Goal: Task Accomplishment & Management: Use online tool/utility

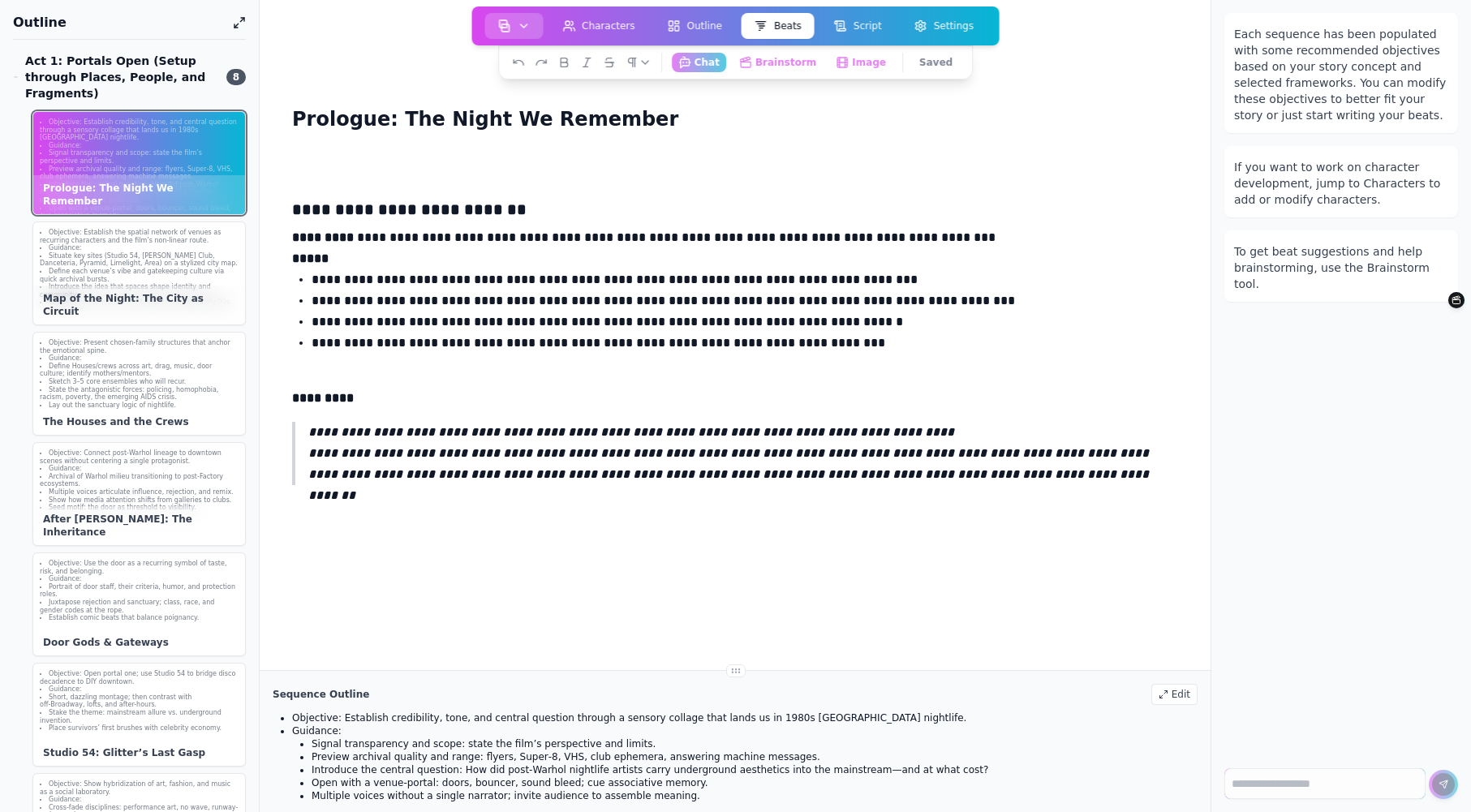
click at [527, 25] on icon "button" at bounding box center [523, 26] width 13 height 13
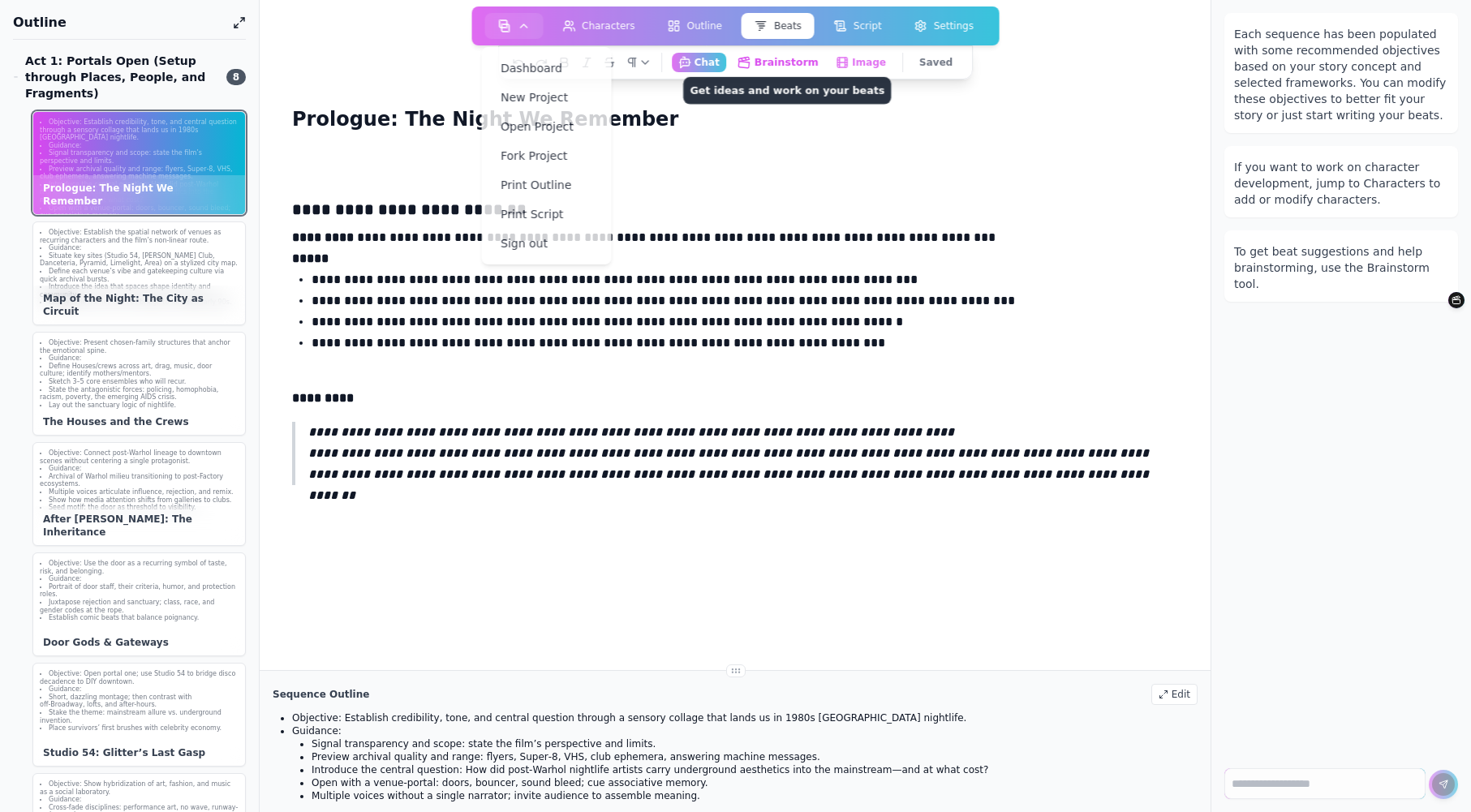
click at [784, 59] on button "Brainstorm Get ideas and work on your beats" at bounding box center [777, 62] width 95 height 20
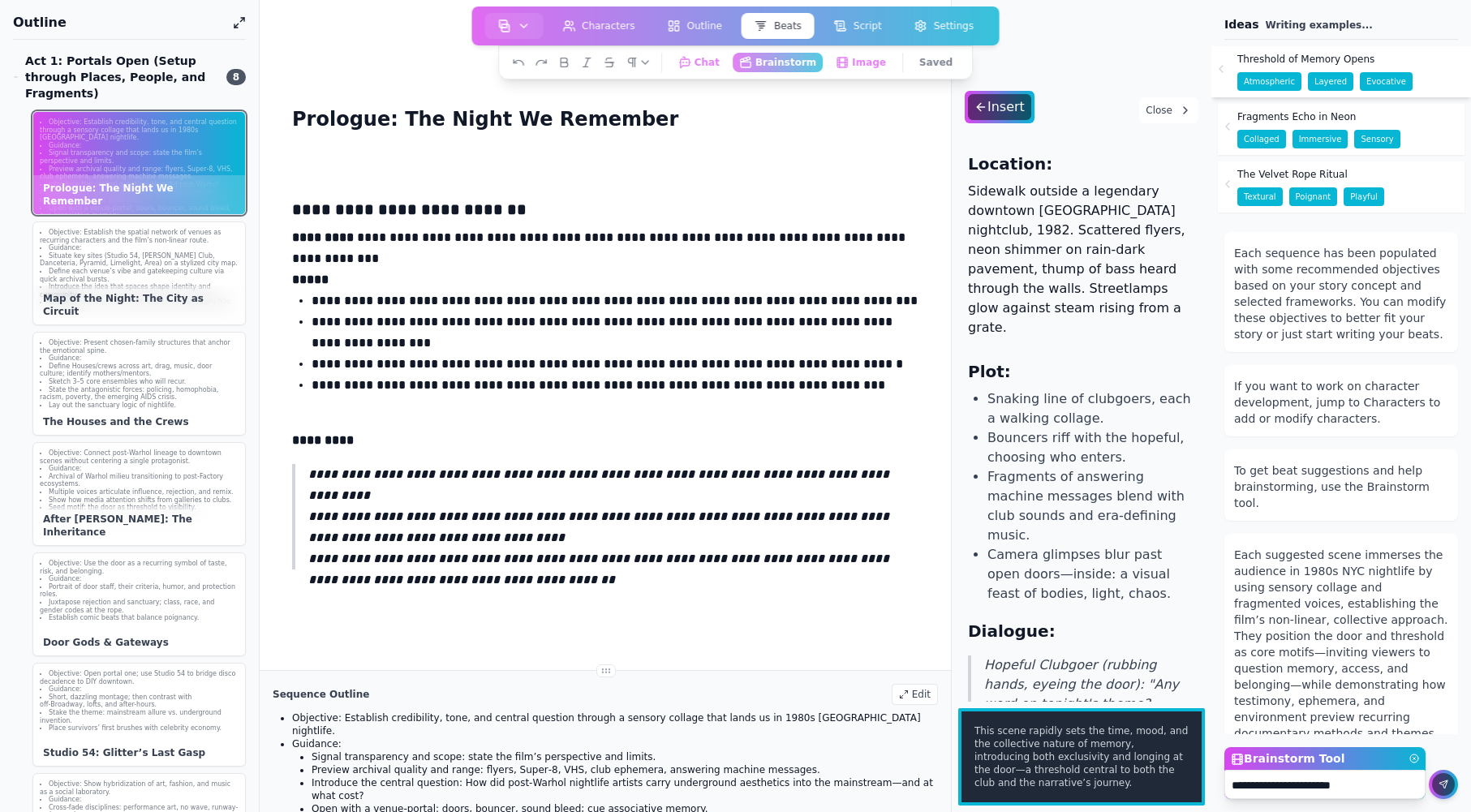
scroll to position [27, 0]
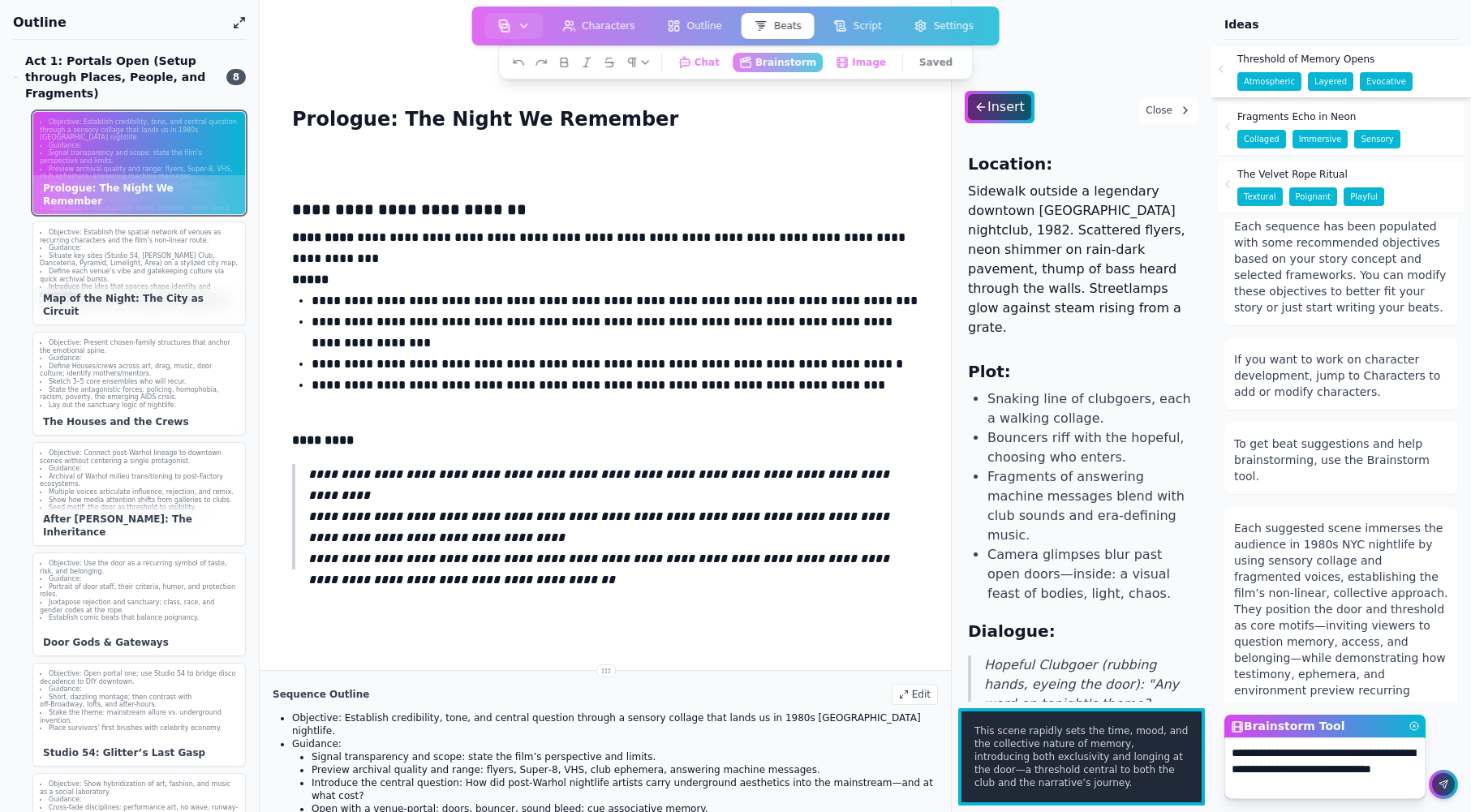
type textarea "**********"
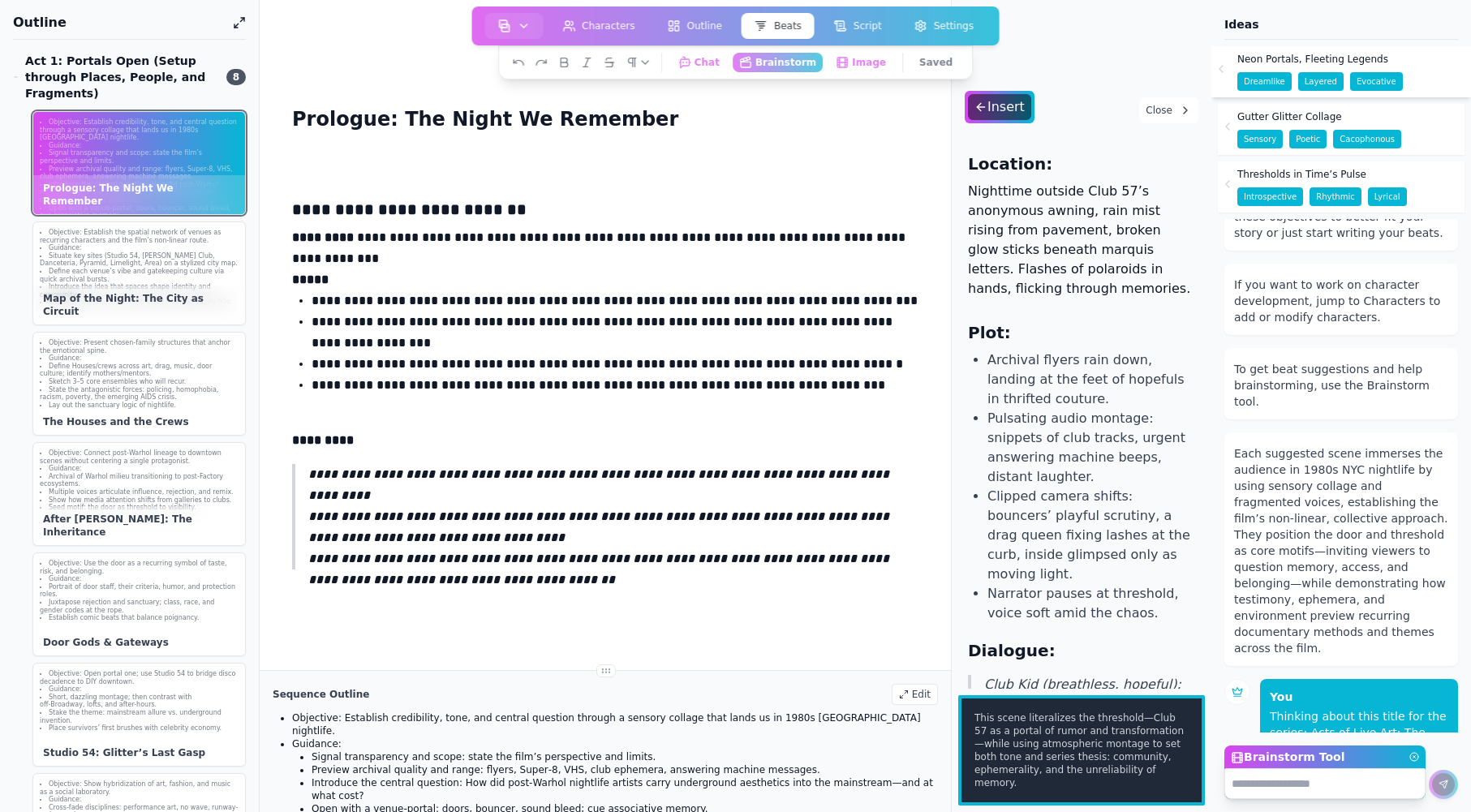
scroll to position [0, 0]
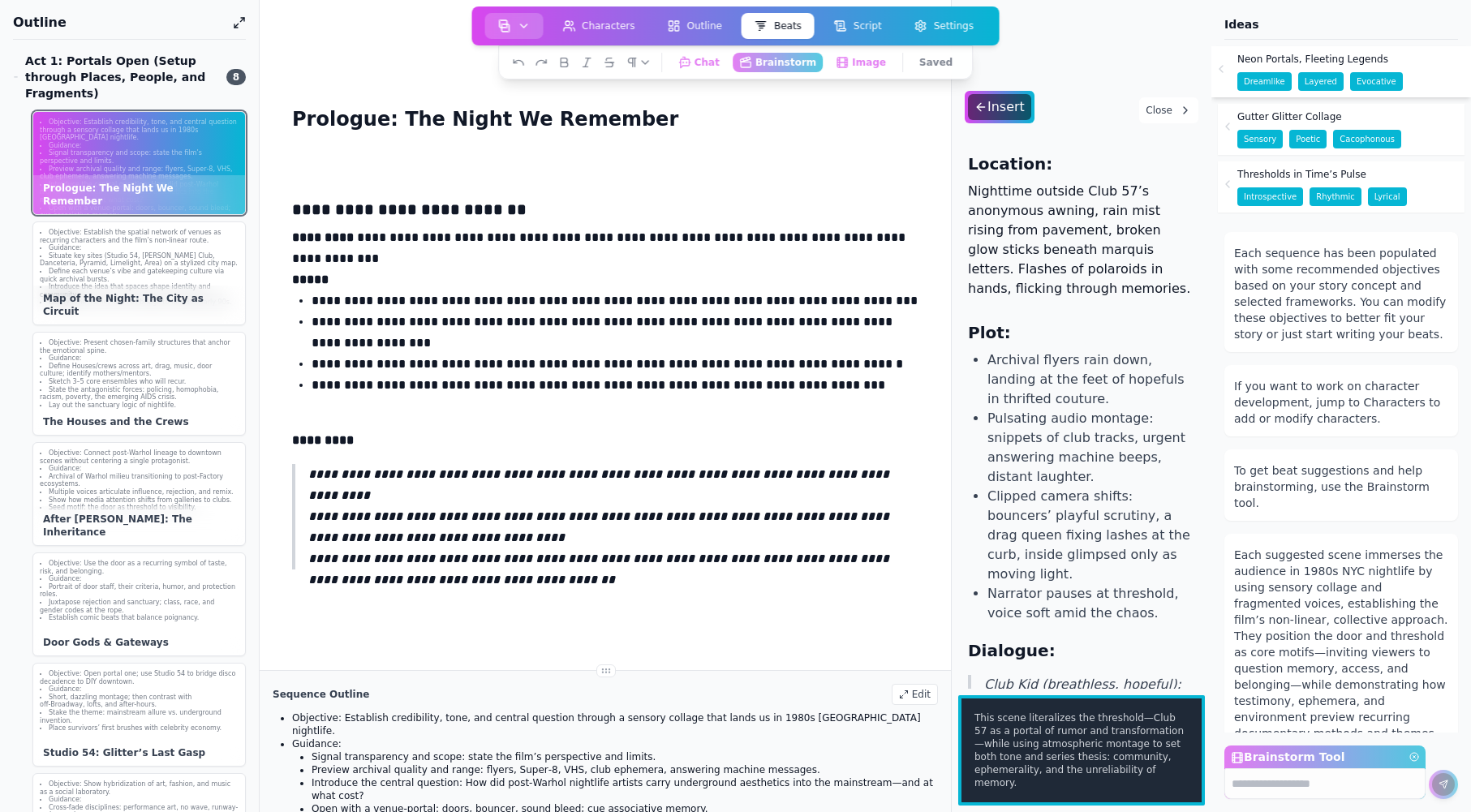
click at [494, 23] on button "button" at bounding box center [514, 26] width 59 height 26
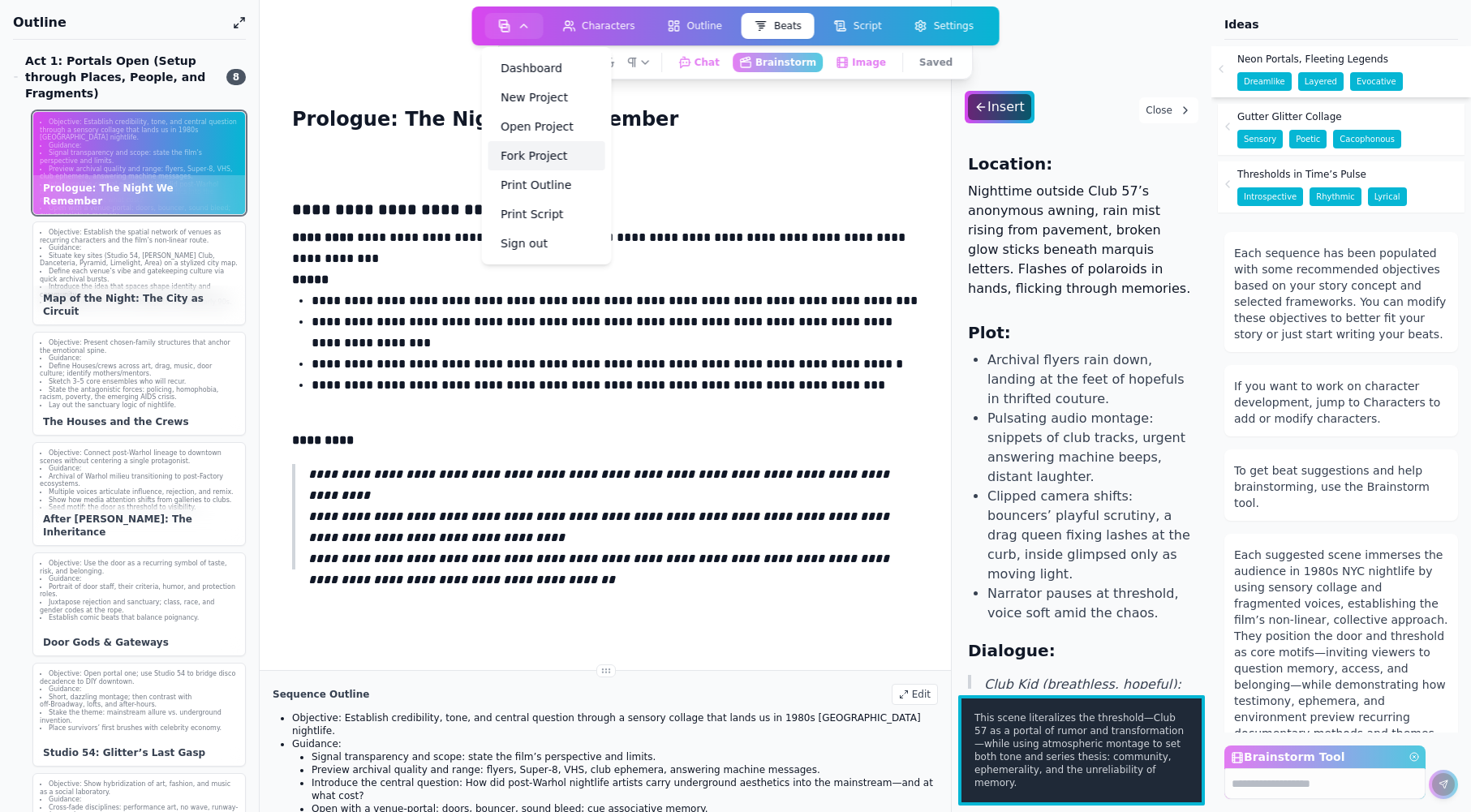
click at [529, 160] on link "Fork Project" at bounding box center [545, 156] width 117 height 29
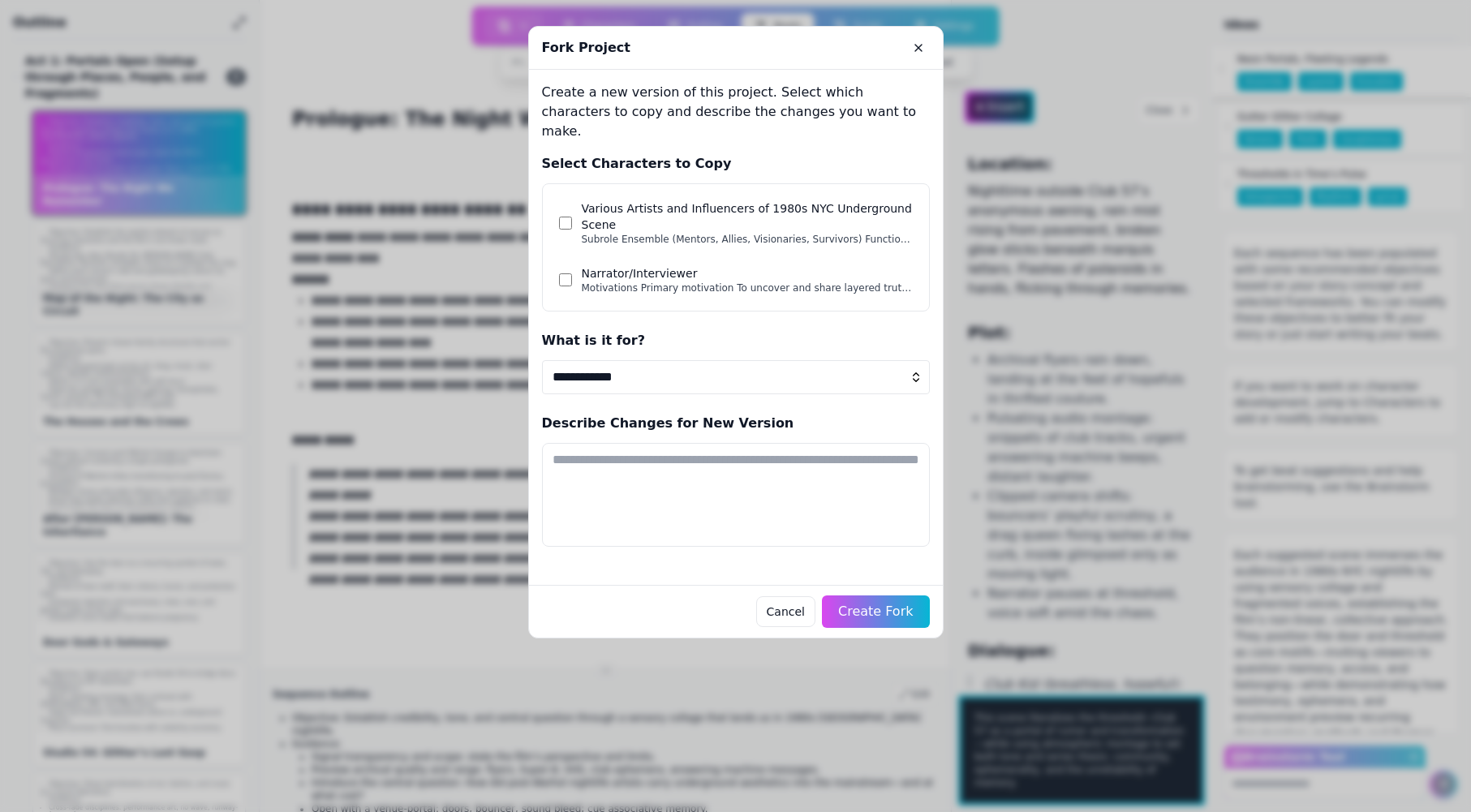
click at [613, 367] on select "**********" at bounding box center [736, 377] width 388 height 34
select select "*"
click at [542, 361] on select "**********" at bounding box center [736, 377] width 388 height 34
click at [612, 445] on textarea at bounding box center [736, 495] width 388 height 104
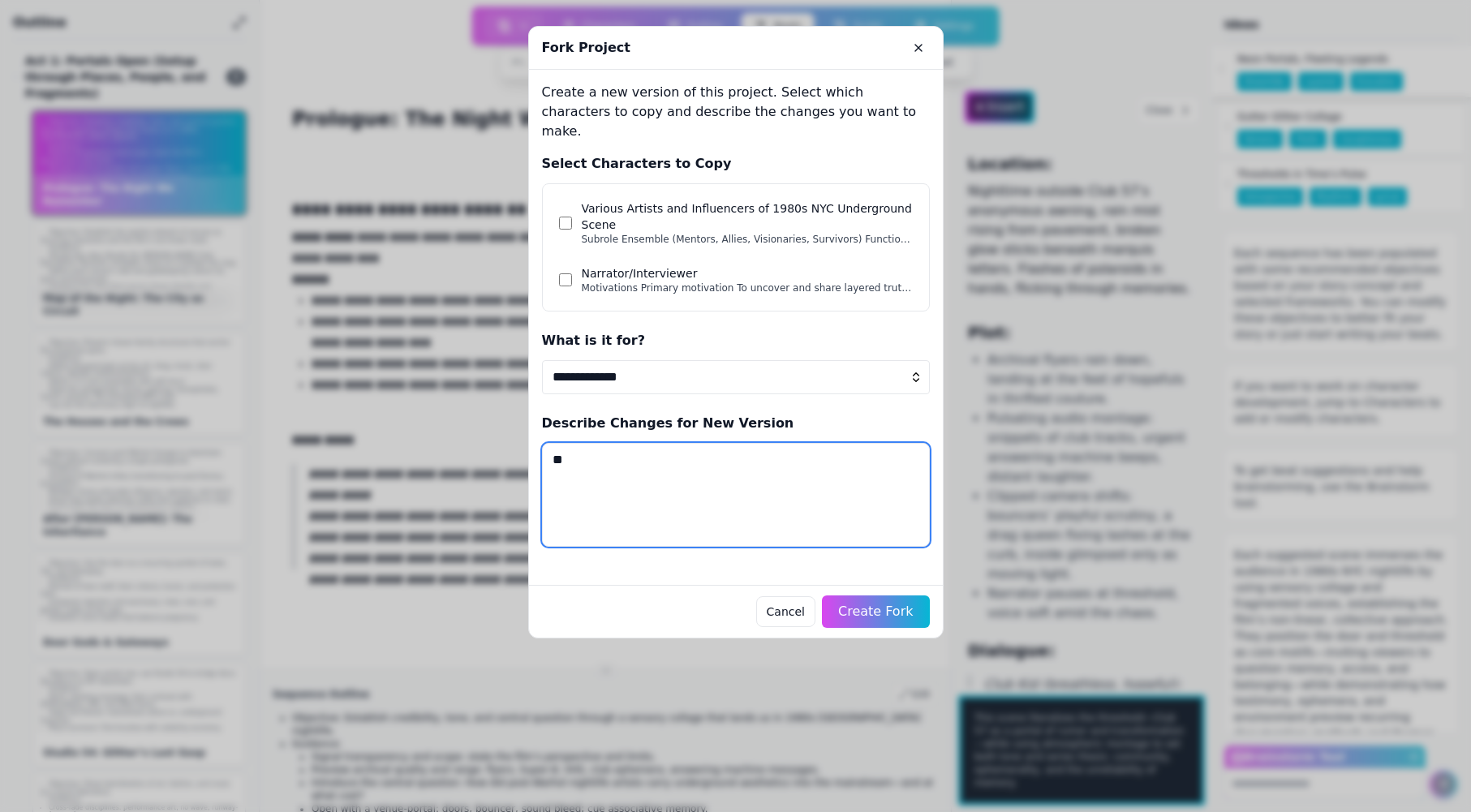
type textarea "*"
click at [680, 443] on textarea "**********" at bounding box center [736, 495] width 388 height 104
type textarea "**********"
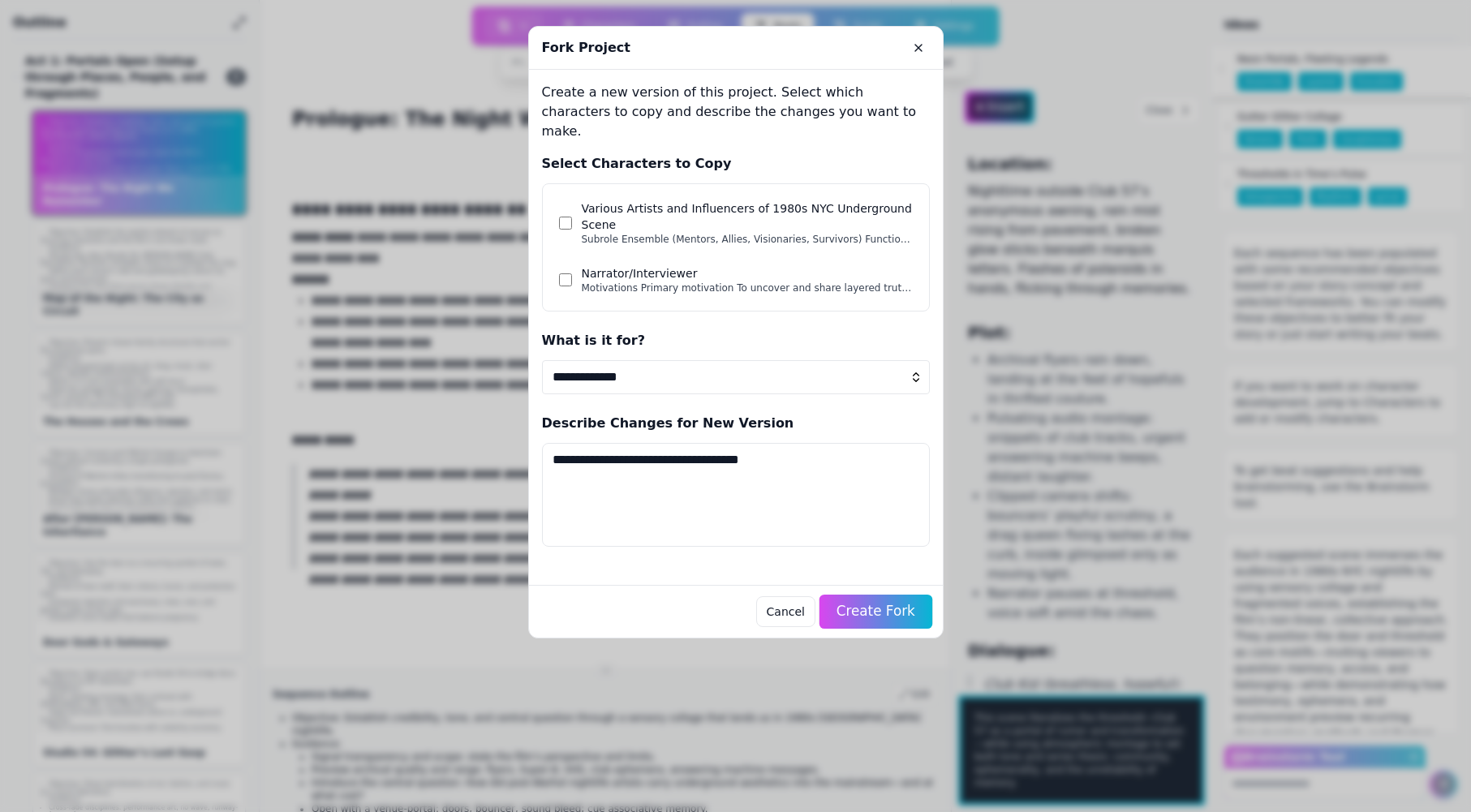
click at [878, 604] on span "Create Fork" at bounding box center [875, 612] width 79 height 17
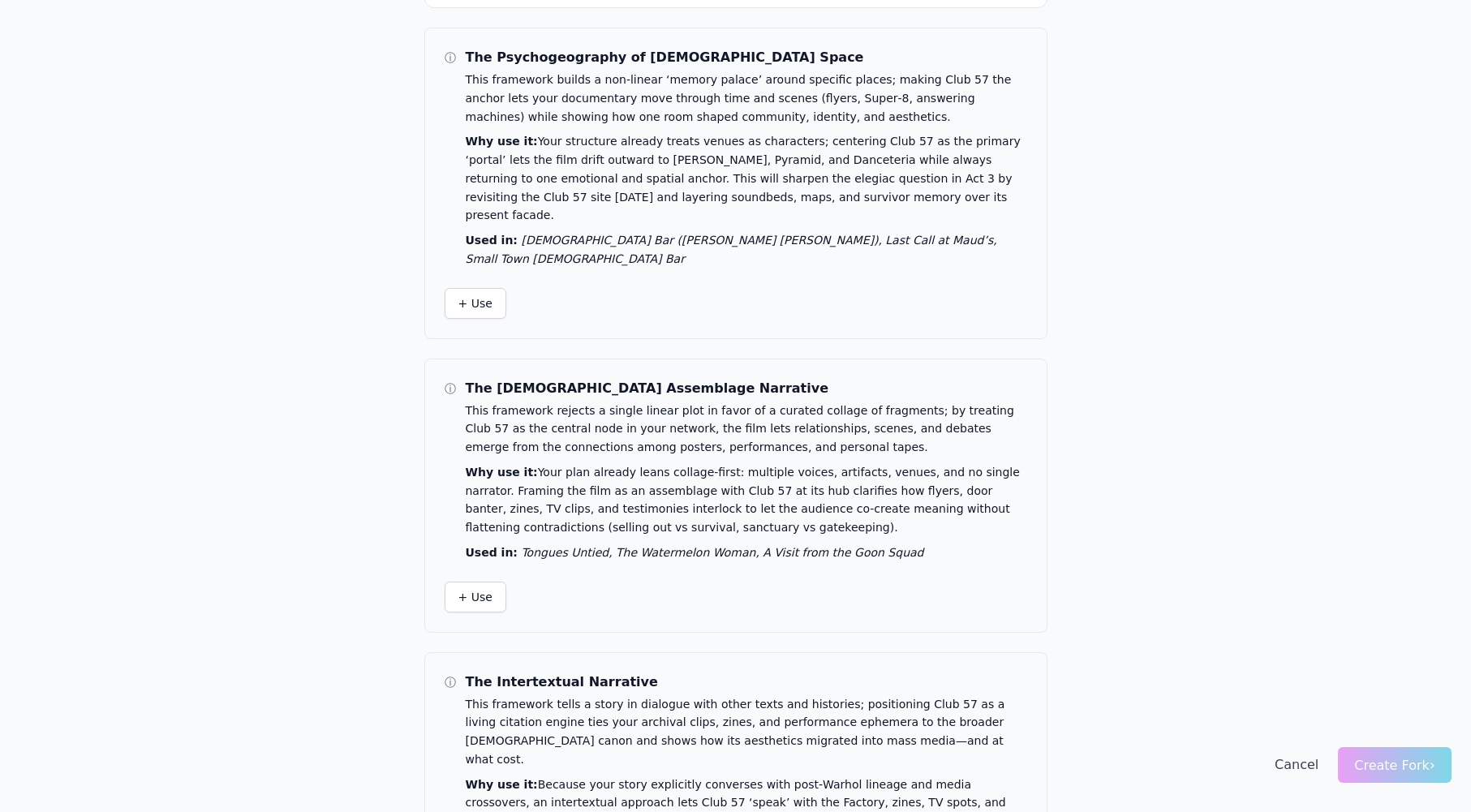
scroll to position [200, 0]
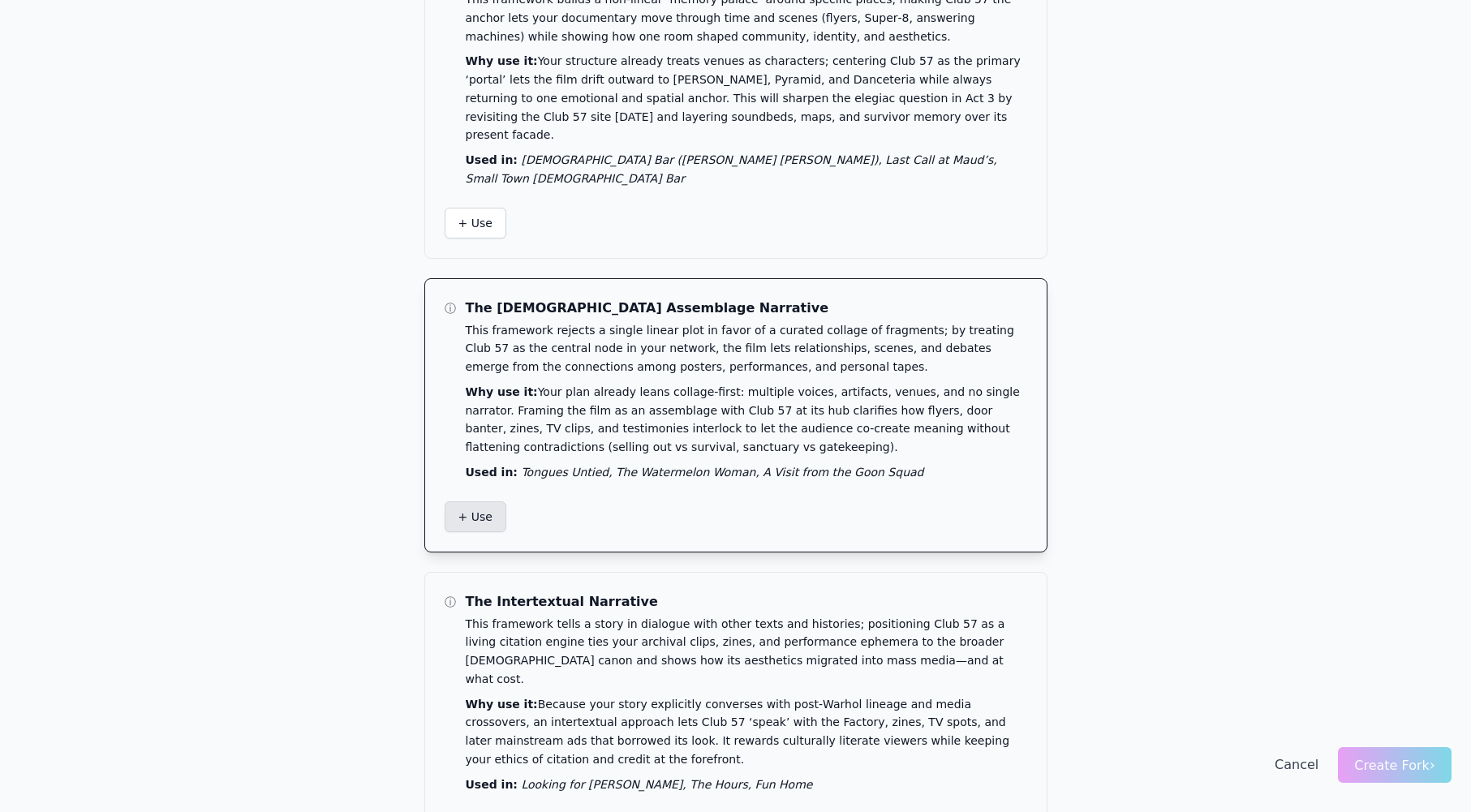
click at [471, 508] on span "+ Use" at bounding box center [474, 517] width 34 height 17
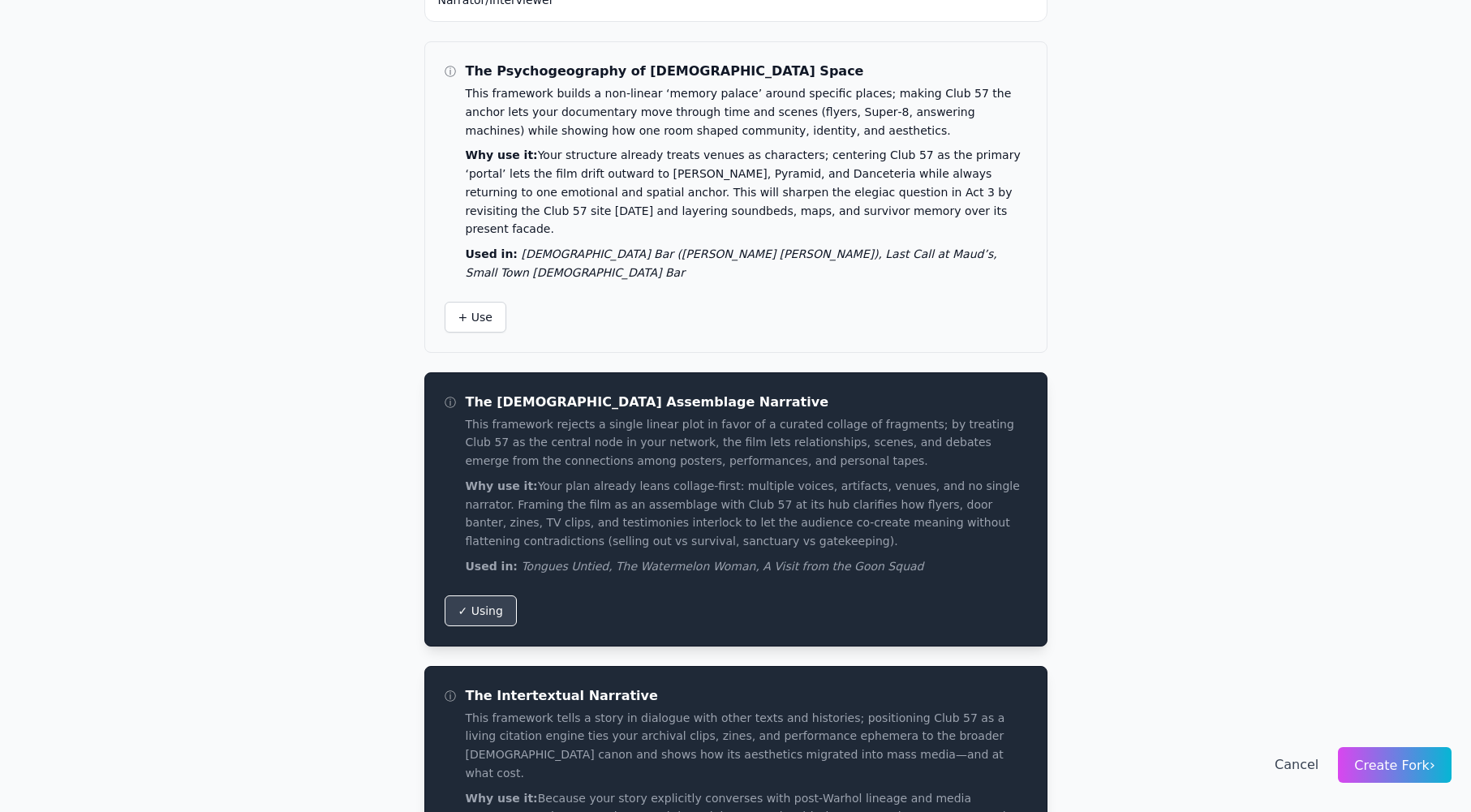
scroll to position [20, 0]
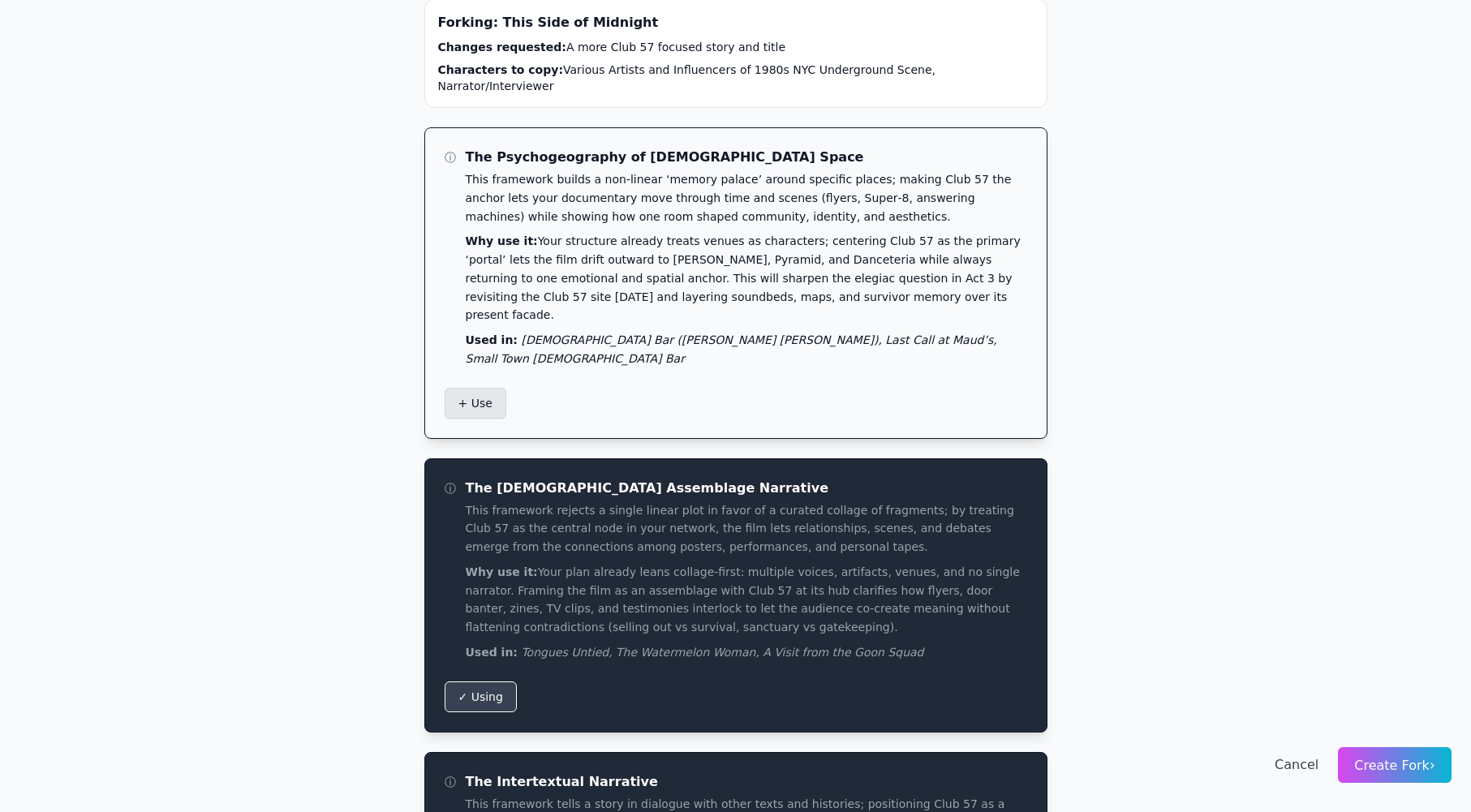
click at [473, 395] on span "+ Use" at bounding box center [474, 404] width 34 height 17
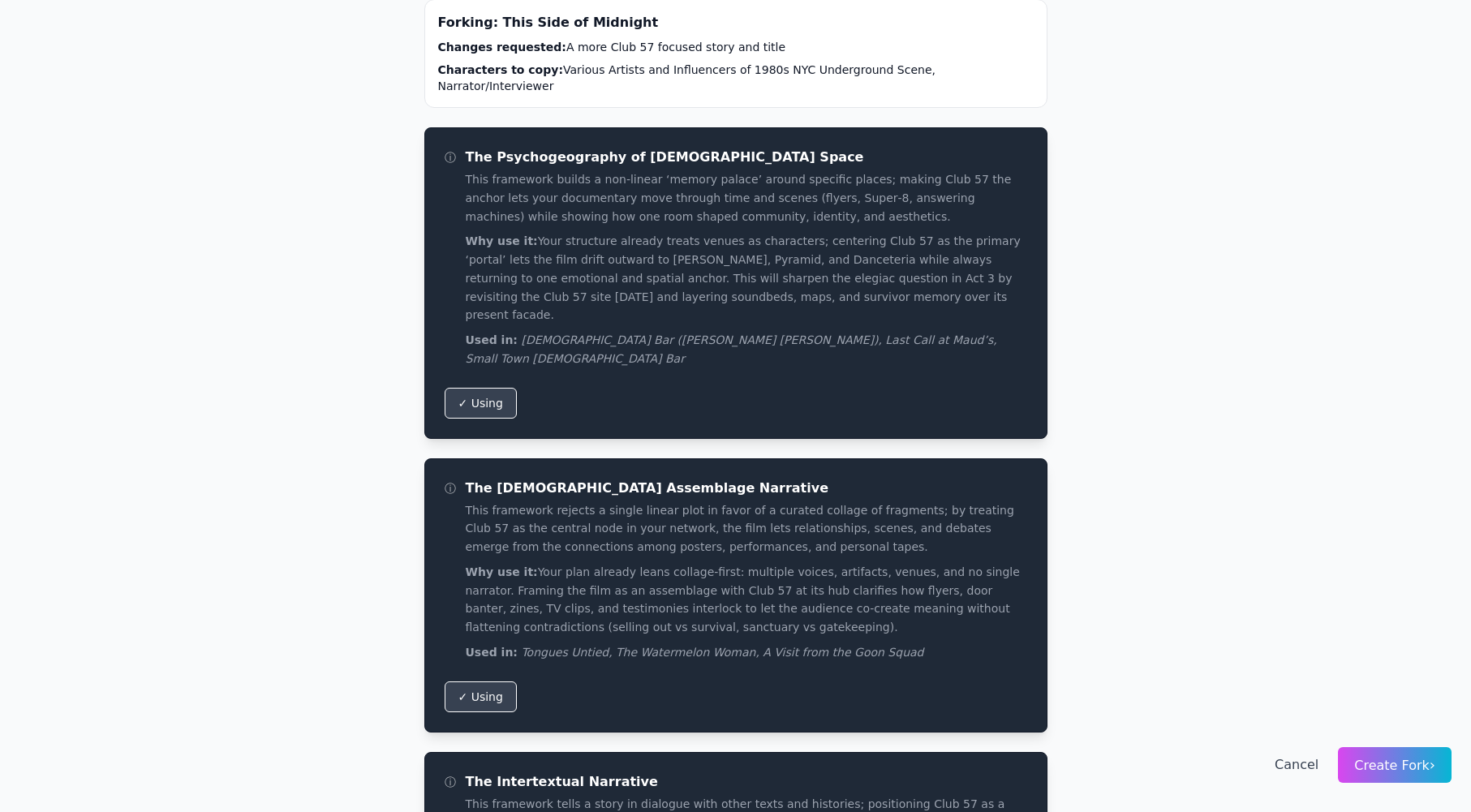
click at [1378, 762] on span "Create Fork ›" at bounding box center [1394, 765] width 81 height 16
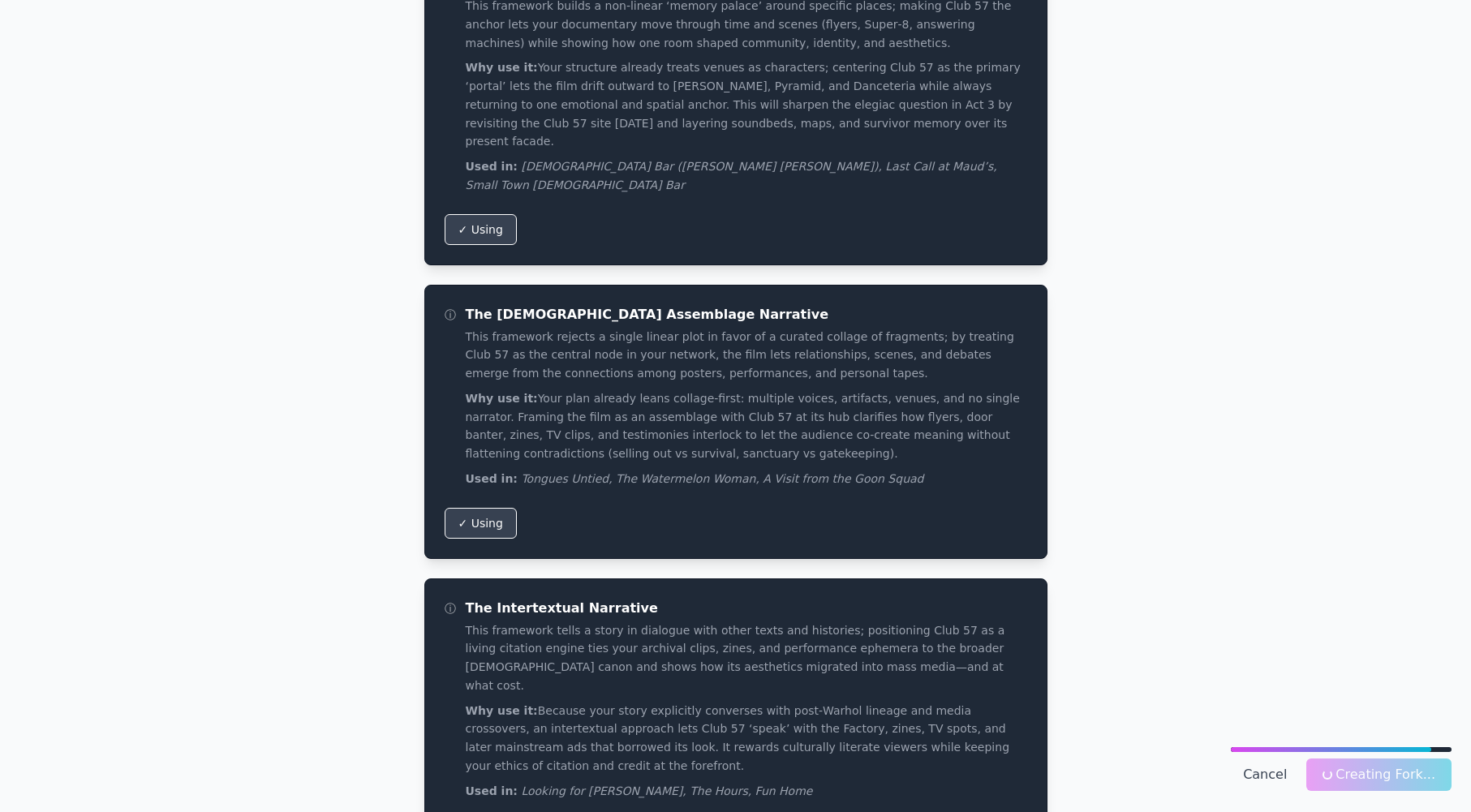
scroll to position [200, 0]
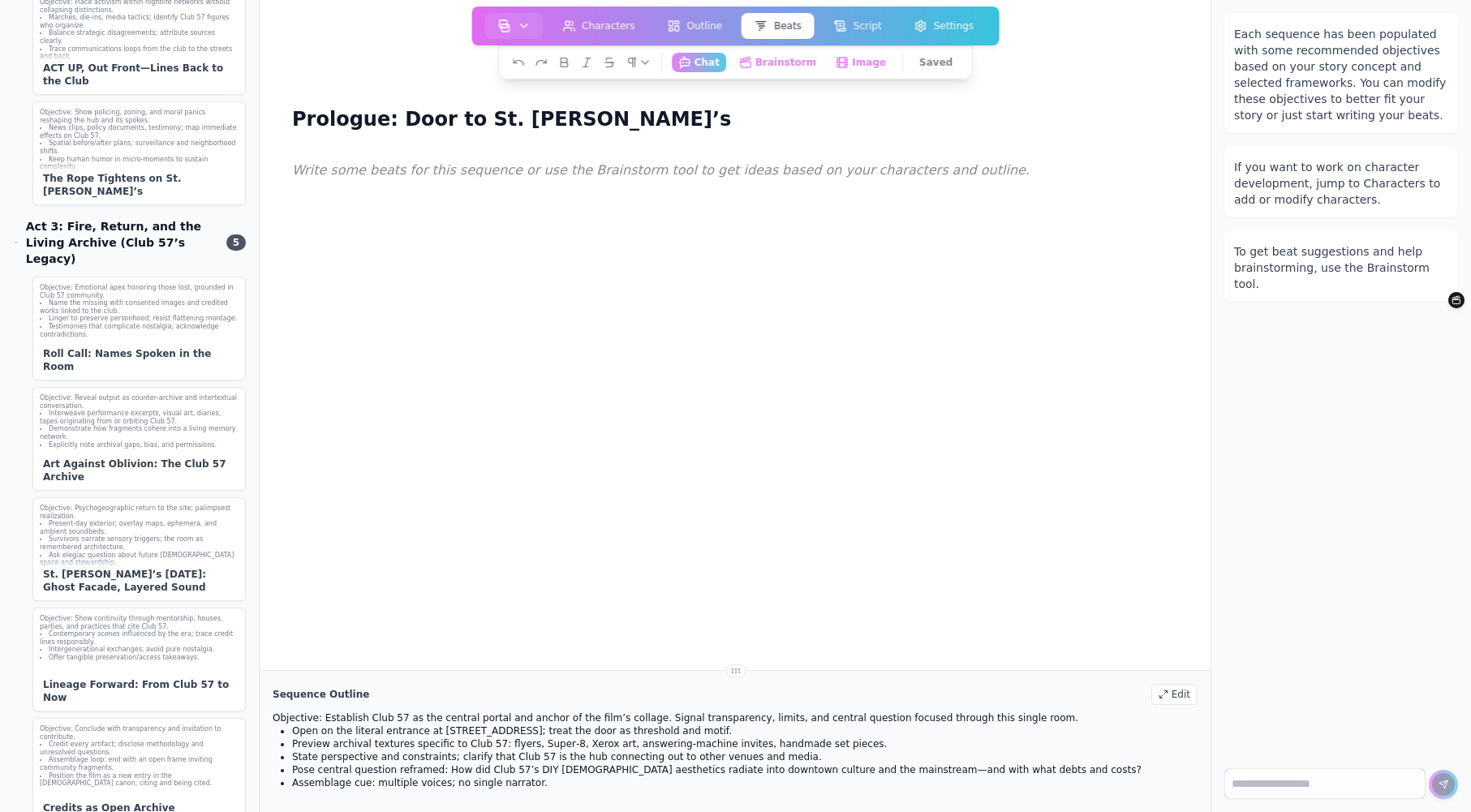
scroll to position [1941, 0]
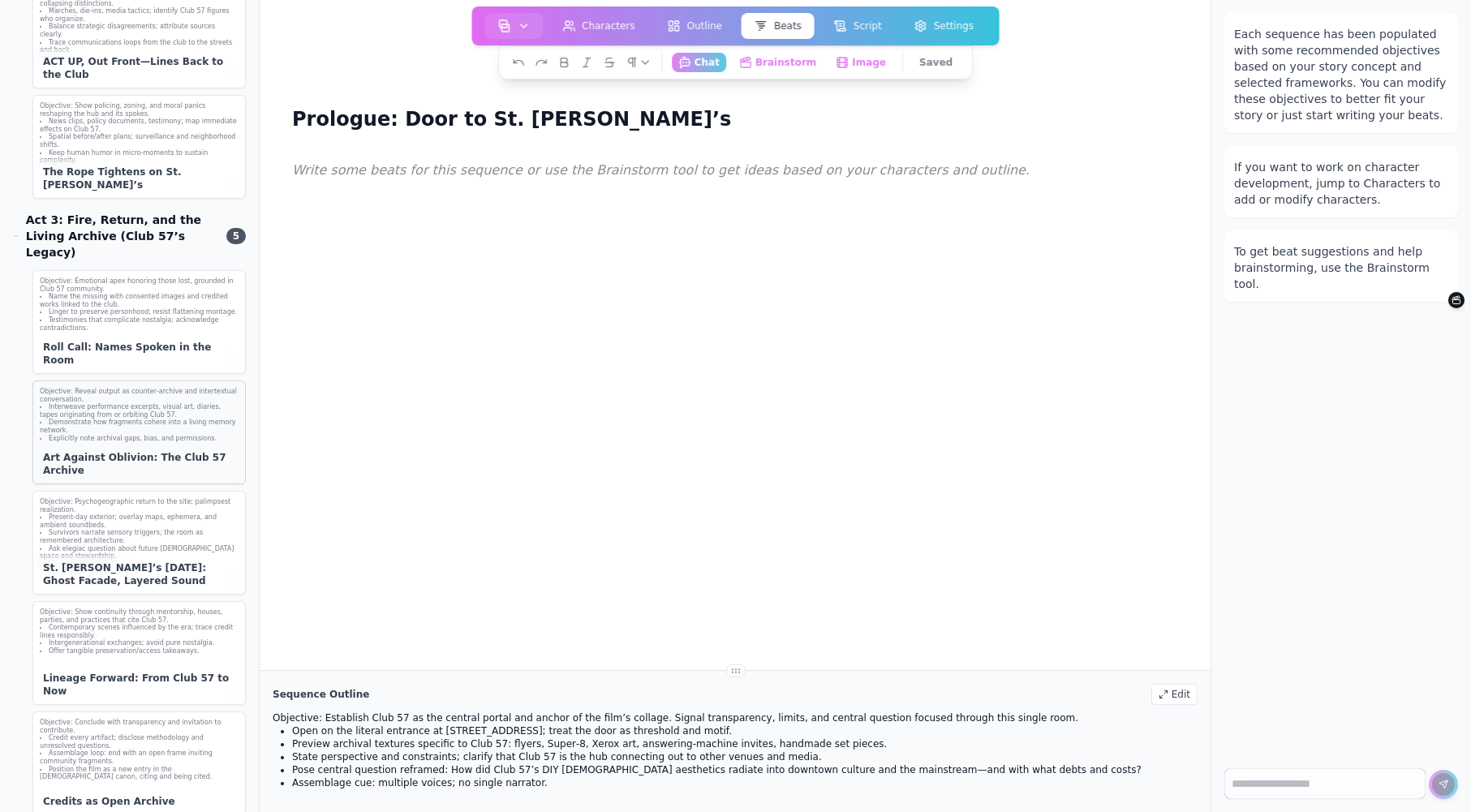
click at [72, 448] on div "Art Against Oblivion: The Club 57 Archive" at bounding box center [139, 463] width 212 height 39
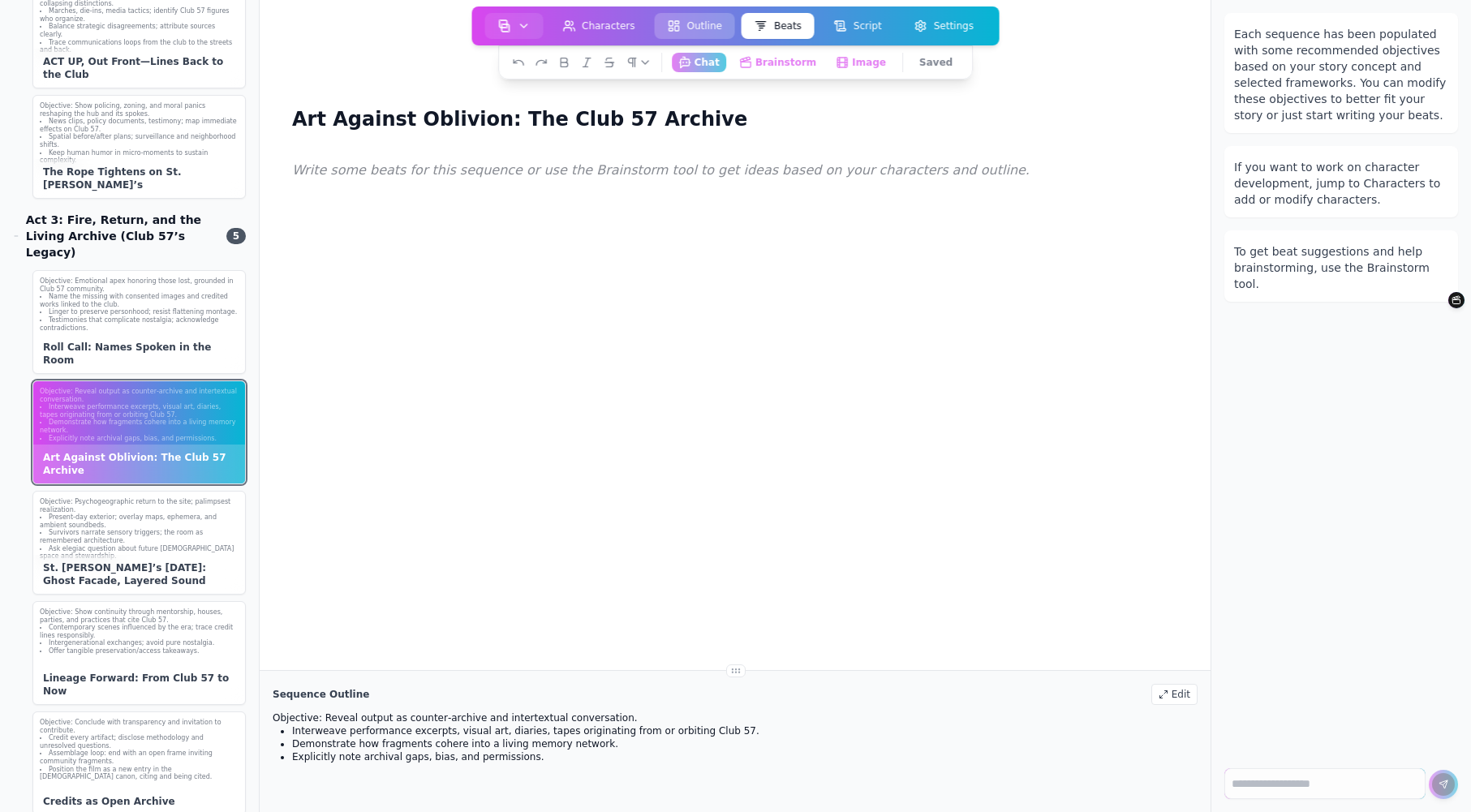
click at [703, 31] on button "Outline" at bounding box center [695, 26] width 81 height 26
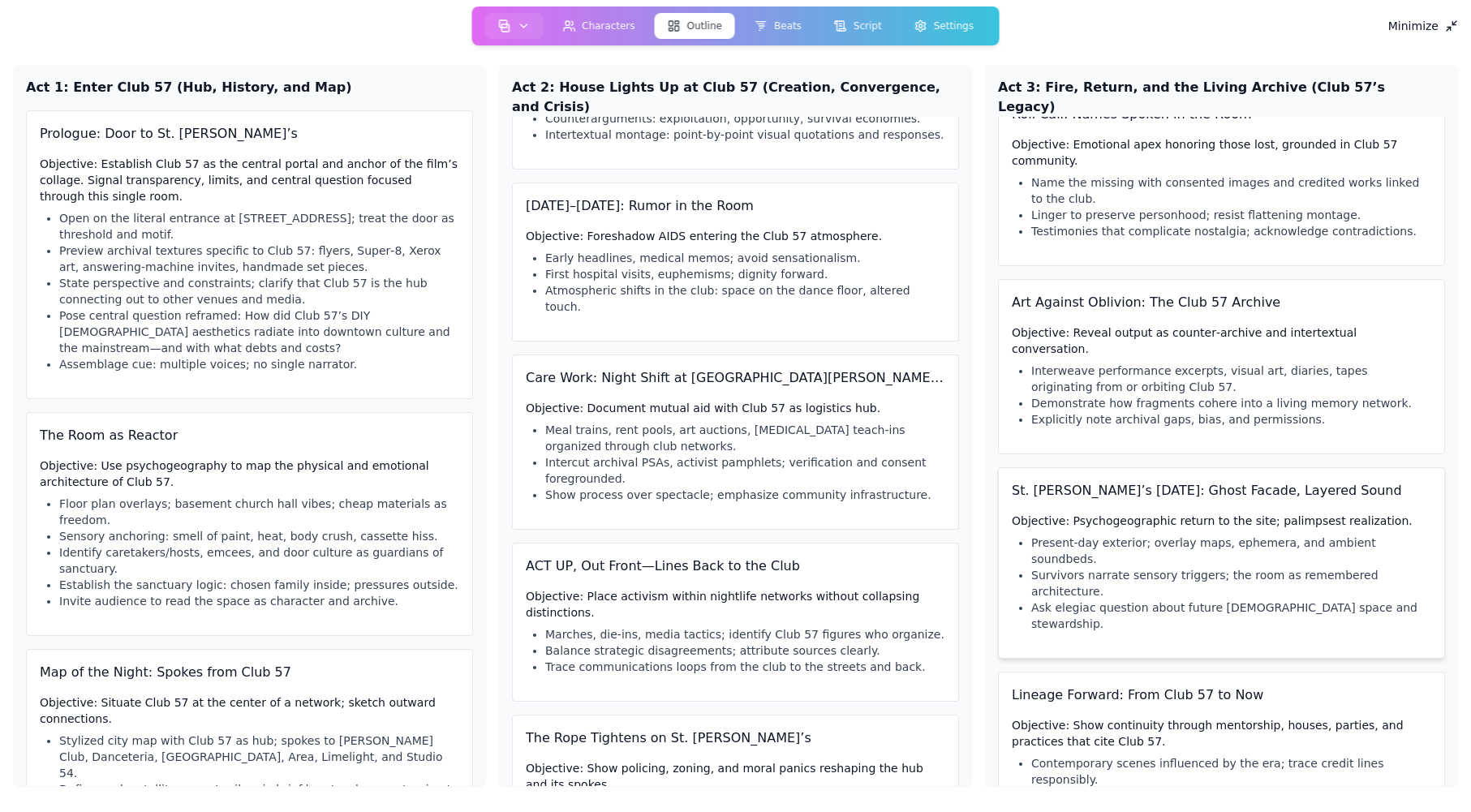
scroll to position [39, 0]
drag, startPoint x: 1289, startPoint y: 261, endPoint x: 1015, endPoint y: 272, distance: 274.2
click at [1015, 278] on div "Art Against Oblivion: The Club 57 Archive Objective: Reveal output as counter‑a…" at bounding box center [1220, 365] width 447 height 175
